Goal: Task Accomplishment & Management: Manage account settings

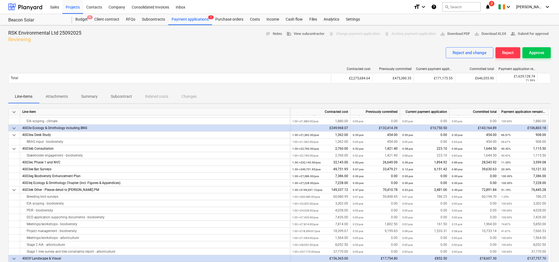
scroll to position [109, 0]
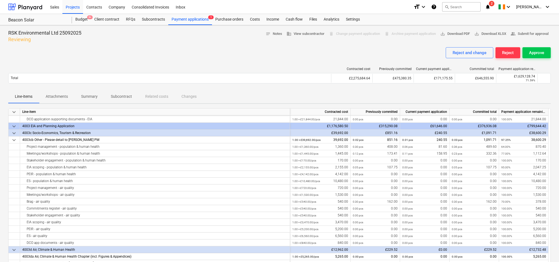
click at [14, 126] on span "keyboard_arrow_down" at bounding box center [14, 126] width 7 height 7
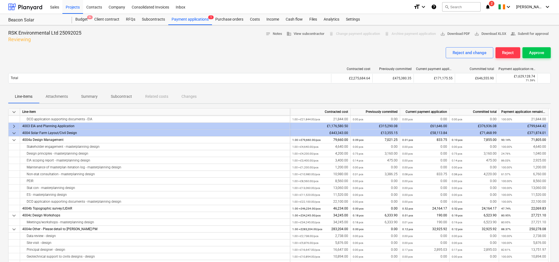
click at [14, 126] on span "keyboard_arrow_right" at bounding box center [14, 126] width 7 height 7
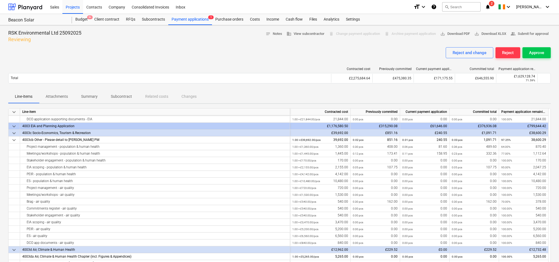
click at [14, 127] on span "keyboard_arrow_down" at bounding box center [14, 126] width 7 height 7
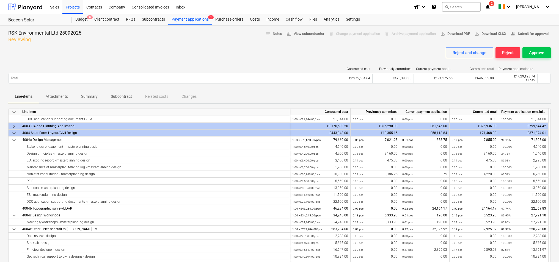
click at [14, 127] on span "keyboard_arrow_right" at bounding box center [14, 126] width 7 height 7
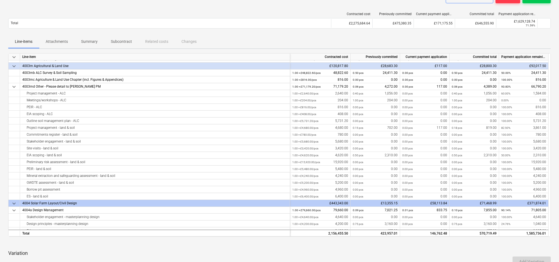
scroll to position [0, 0]
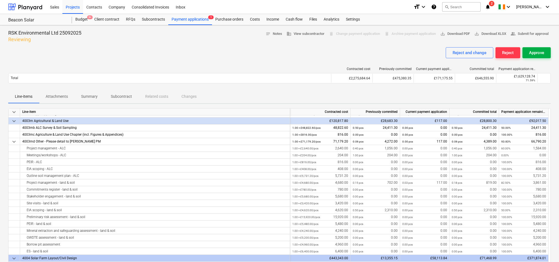
click at [535, 51] on div "Approve" at bounding box center [536, 52] width 15 height 7
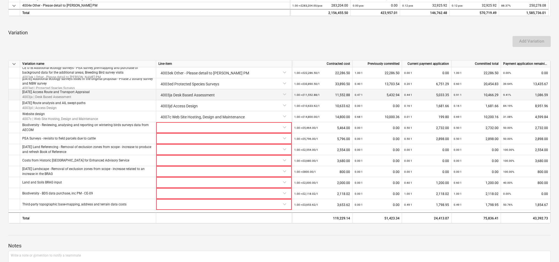
scroll to position [278, 0]
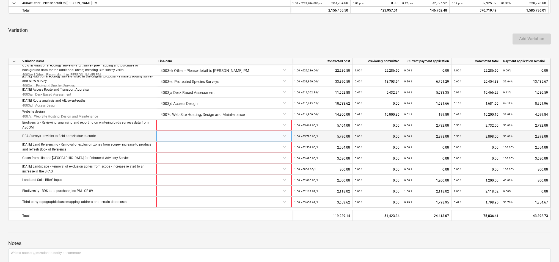
click at [284, 135] on div at bounding box center [223, 136] width 131 height 10
click at [284, 135] on icon at bounding box center [284, 135] width 5 height 5
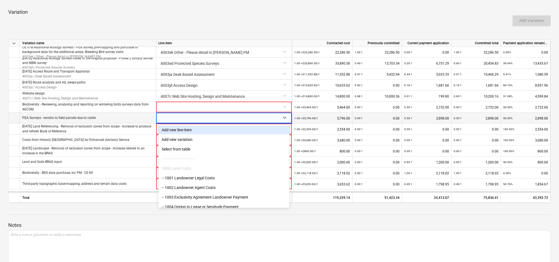
scroll to position [1081, 0]
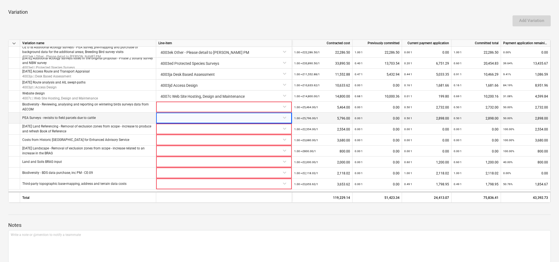
click at [122, 120] on div "PEA Surveys - revisits to field parcels due to cattle" at bounding box center [88, 118] width 136 height 11
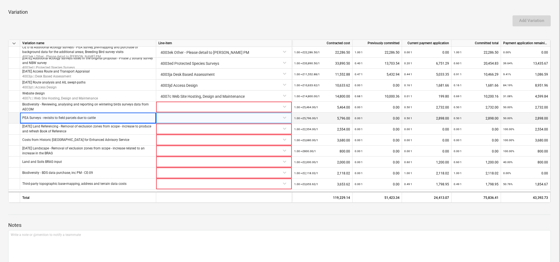
click at [284, 118] on div at bounding box center [223, 118] width 131 height 10
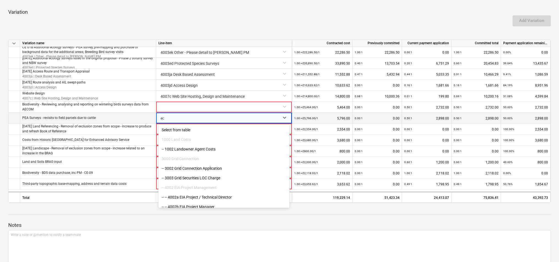
type input "e"
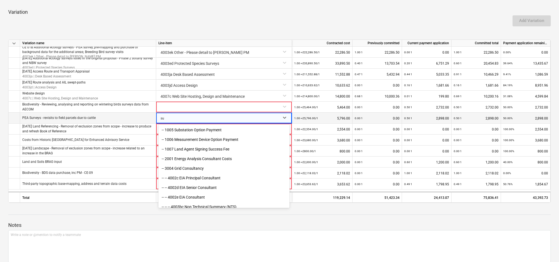
type input "s"
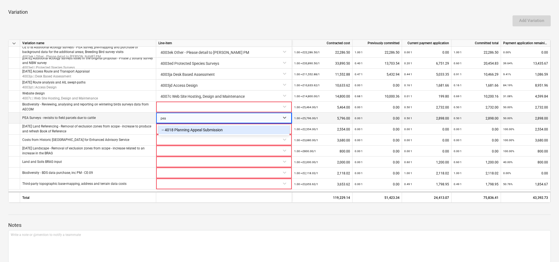
type input "pe"
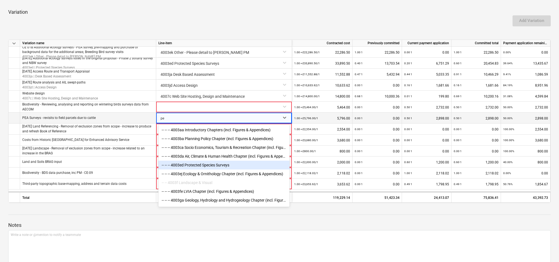
click at [212, 166] on div "-- -- -- 4003ed Protected Species Surveys" at bounding box center [223, 165] width 131 height 9
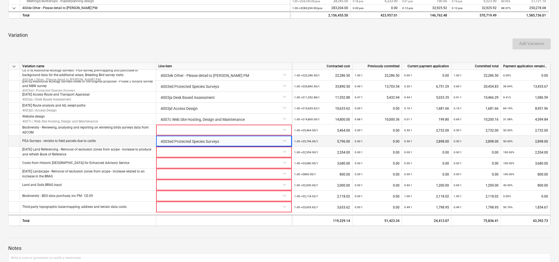
scroll to position [278, 0]
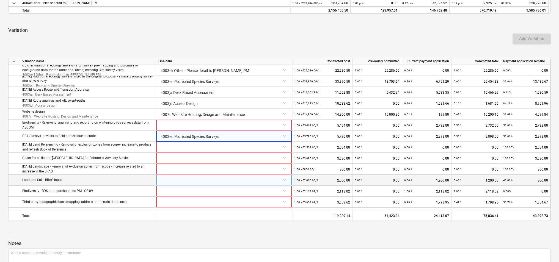
click at [185, 182] on div at bounding box center [223, 180] width 131 height 10
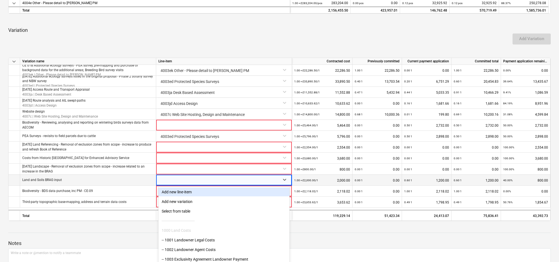
scroll to position [288, 0]
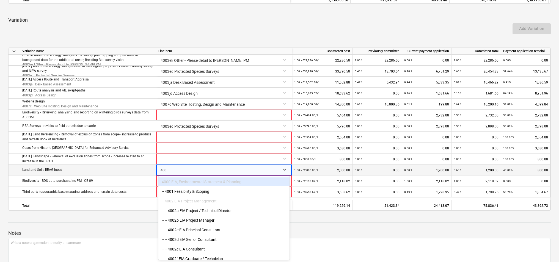
type input "4003"
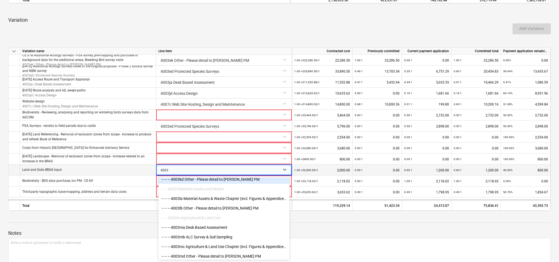
scroll to position [581, 0]
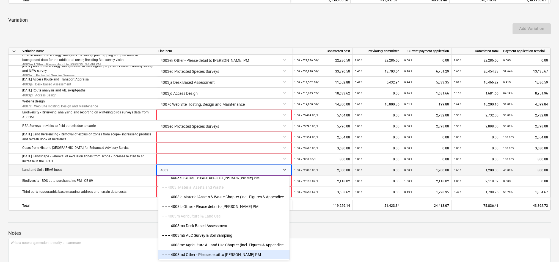
click at [209, 254] on div "-- -- -- 4003md Other - Please detail to Galileo PM" at bounding box center [223, 254] width 131 height 9
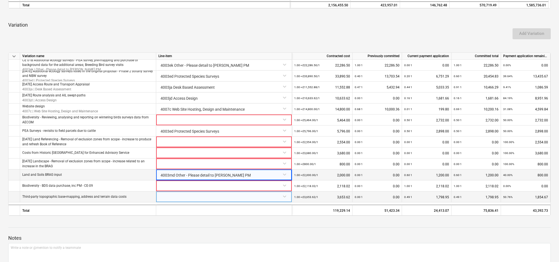
scroll to position [282, 0]
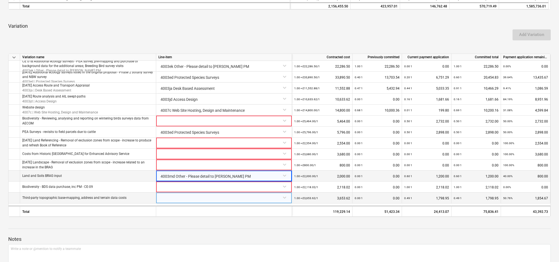
click at [188, 198] on div at bounding box center [223, 198] width 131 height 10
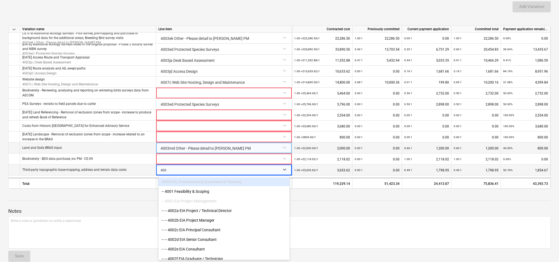
type input "4004"
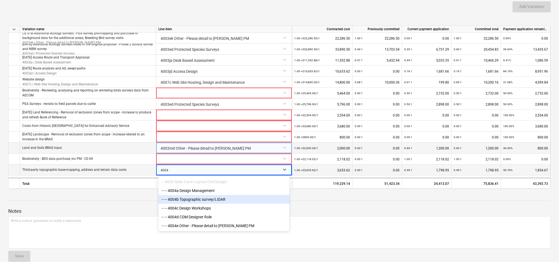
click at [190, 201] on div "-- -- 4004b Topographic survey/LIDAR" at bounding box center [223, 199] width 131 height 9
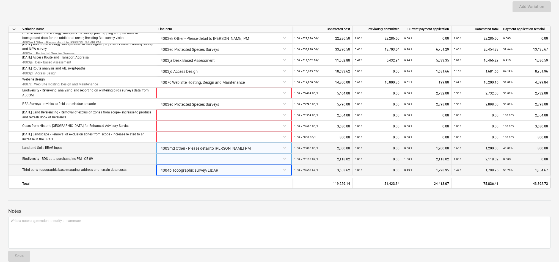
click at [197, 161] on div at bounding box center [223, 159] width 131 height 10
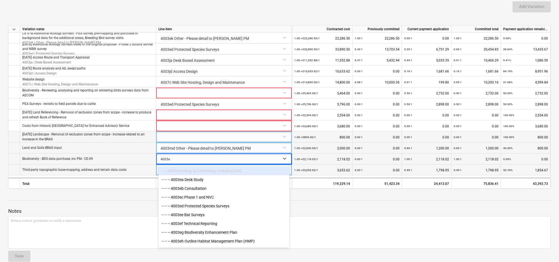
type input "4003ek"
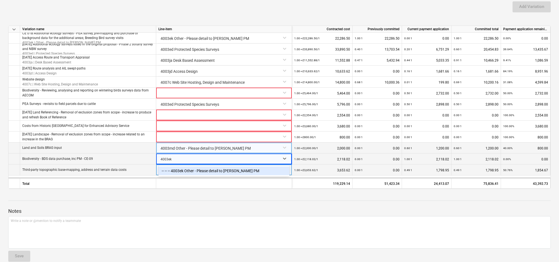
click at [199, 171] on div "-- -- -- 4003ek Other - Please detail to Galileo PM" at bounding box center [223, 171] width 131 height 9
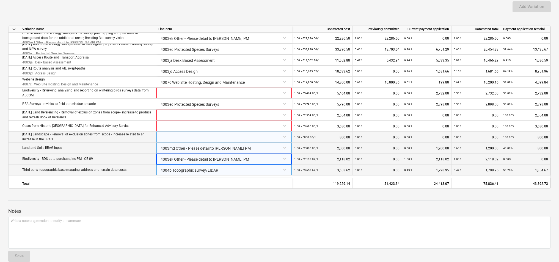
click at [201, 138] on div at bounding box center [223, 137] width 131 height 10
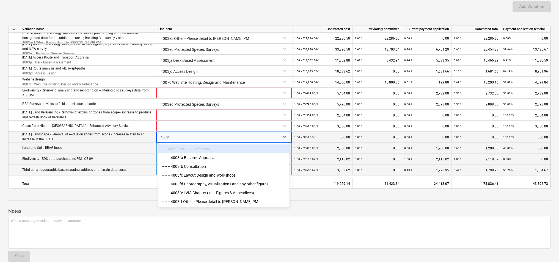
type input "4003fc"
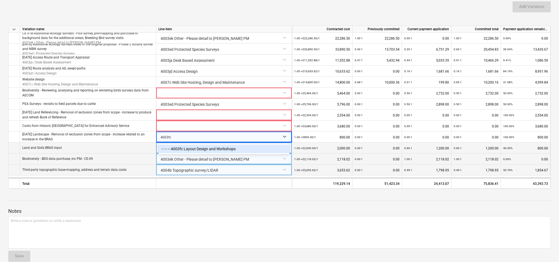
click at [206, 148] on div "-- -- -- 4003fc Layout Design and Workshops" at bounding box center [223, 149] width 131 height 9
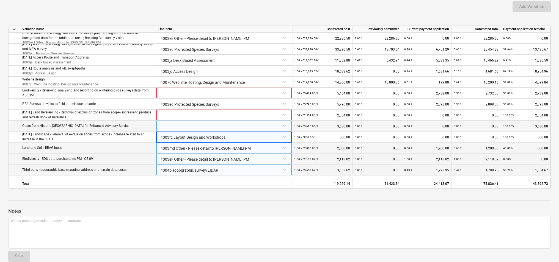
click at [204, 127] on div at bounding box center [223, 126] width 131 height 10
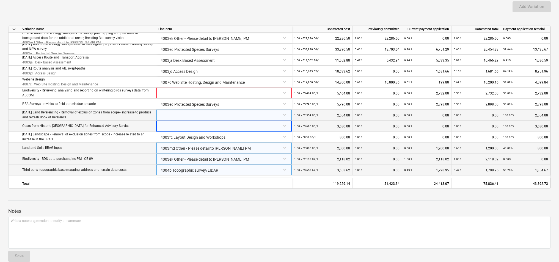
click at [202, 117] on div at bounding box center [223, 115] width 131 height 10
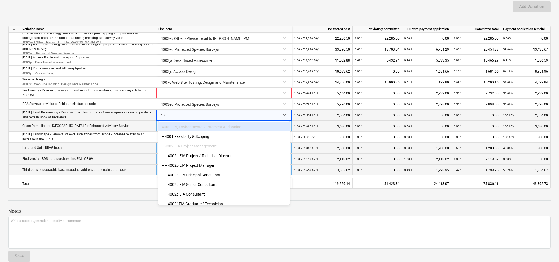
type input "4006"
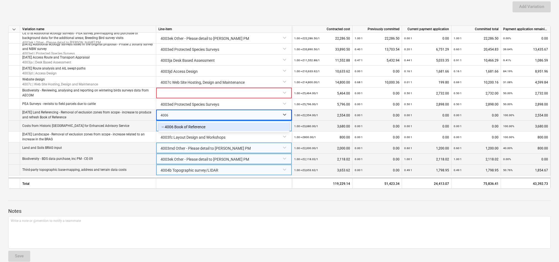
click at [203, 128] on div "-- 4006 Book of Reference" at bounding box center [223, 127] width 131 height 9
click at [201, 128] on div at bounding box center [223, 126] width 131 height 10
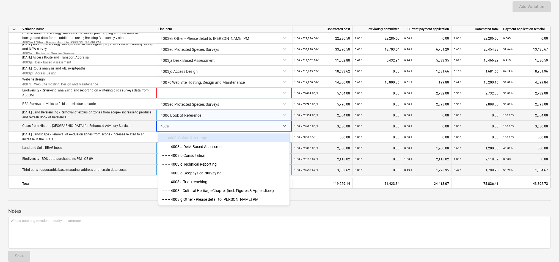
type input "4003ig"
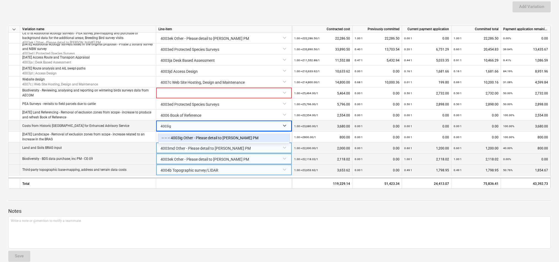
click at [198, 137] on div "-- -- -- 4003ig Other - Please detail to Galileo PM" at bounding box center [223, 138] width 131 height 9
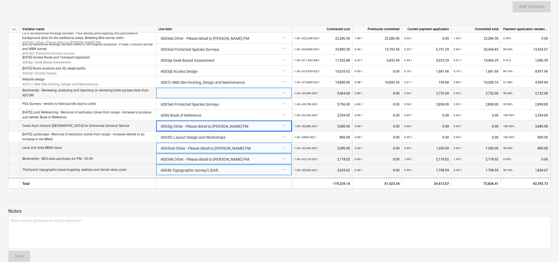
click at [192, 91] on div at bounding box center [223, 93] width 131 height 10
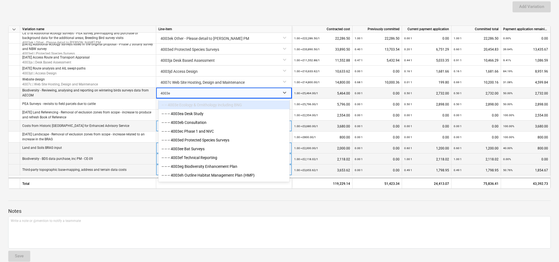
type input "4003ek"
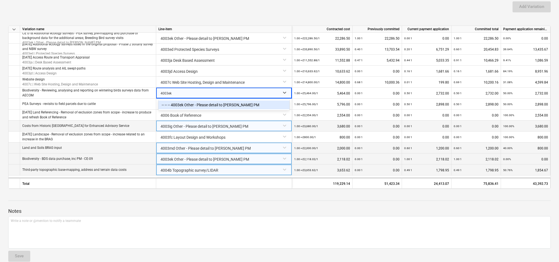
click at [196, 104] on div "-- -- -- 4003ek Other - Please detail to Galileo PM" at bounding box center [223, 105] width 131 height 9
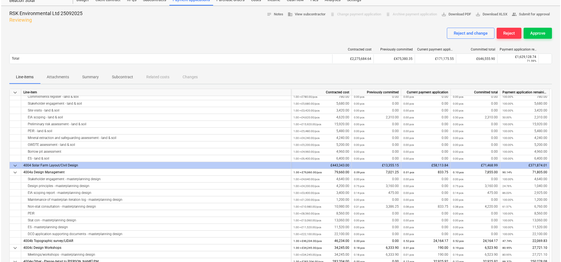
scroll to position [0, 0]
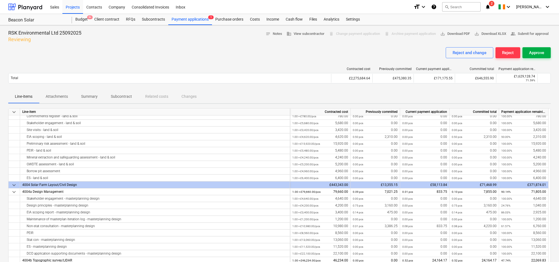
click at [536, 52] on div "Approve" at bounding box center [536, 52] width 15 height 7
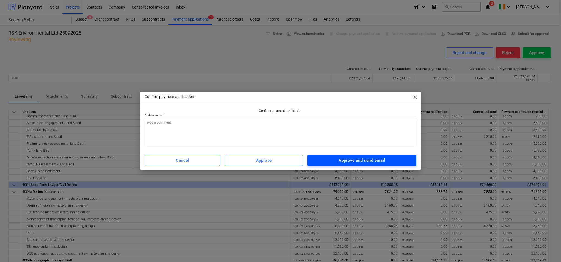
click at [375, 161] on div "Approve and send email" at bounding box center [361, 160] width 46 height 7
type textarea "x"
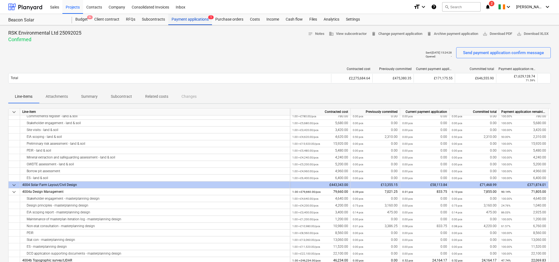
click at [191, 20] on div "Payment applications 1" at bounding box center [190, 19] width 44 height 11
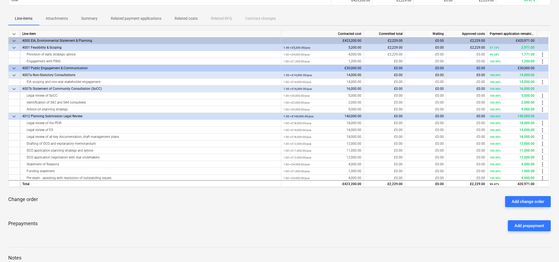
click at [12, 74] on span "keyboard_arrow_down" at bounding box center [14, 75] width 7 height 7
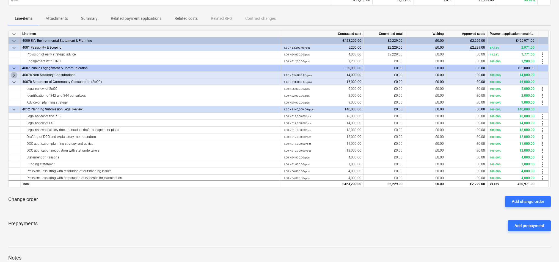
click at [12, 74] on span "keyboard_arrow_right" at bounding box center [14, 75] width 7 height 7
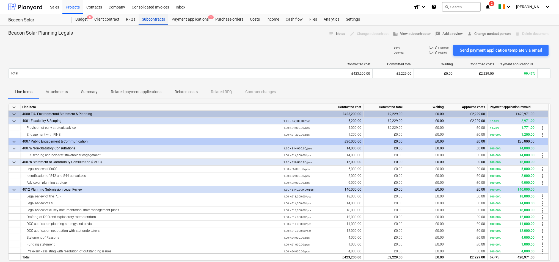
click at [151, 20] on div "Subcontracts" at bounding box center [153, 19] width 30 height 11
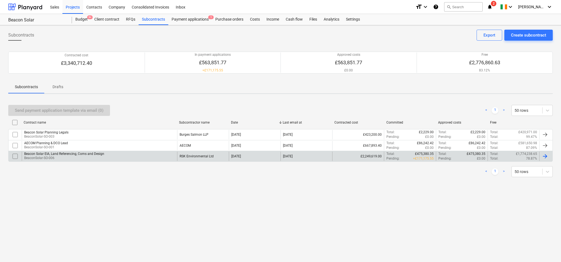
click at [46, 155] on div "Beacon Solar EIA, Land Referencing, Coms and Design" at bounding box center [64, 154] width 80 height 4
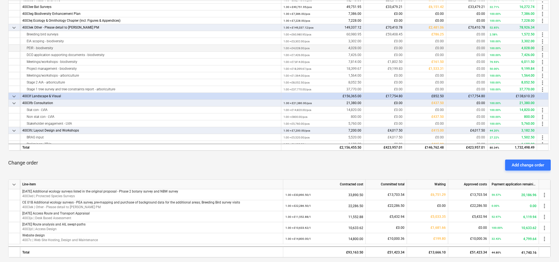
scroll to position [338, 0]
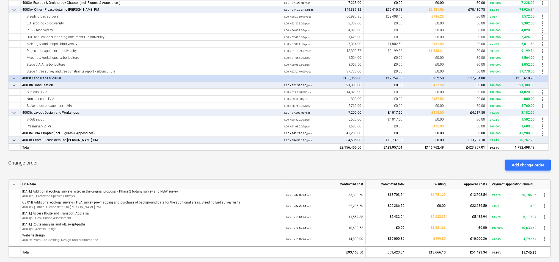
click at [15, 78] on span "keyboard_arrow_down" at bounding box center [14, 78] width 7 height 7
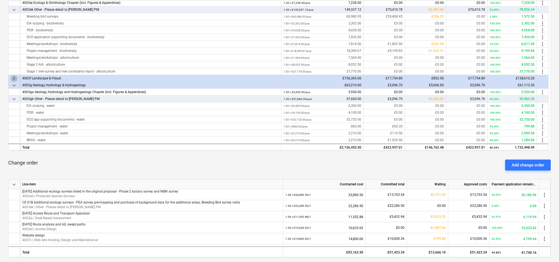
click at [15, 78] on span "keyboard_arrow_right" at bounding box center [14, 78] width 7 height 7
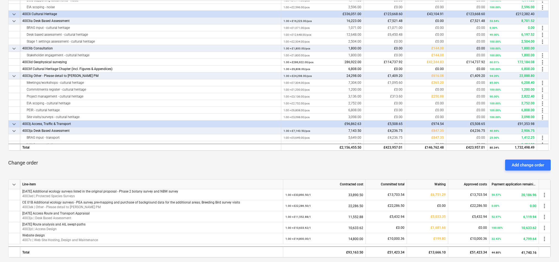
scroll to position [668, 0]
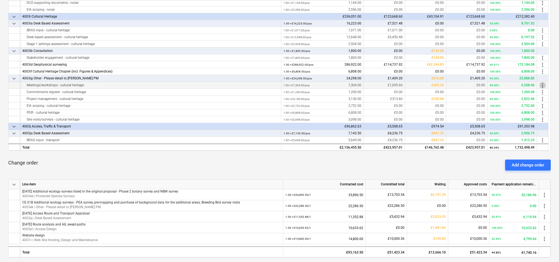
click at [541, 85] on span "more_vert" at bounding box center [542, 85] width 7 height 7
click at [210, 87] on div at bounding box center [280, 131] width 561 height 262
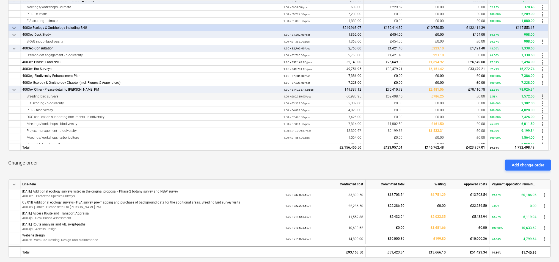
scroll to position [276, 0]
